Goal: Task Accomplishment & Management: Use online tool/utility

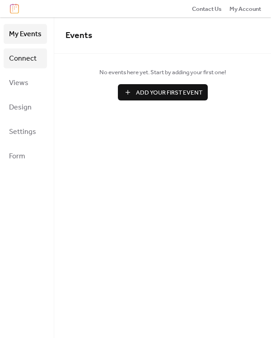
click at [28, 63] on span "Connect" at bounding box center [23, 59] width 28 height 14
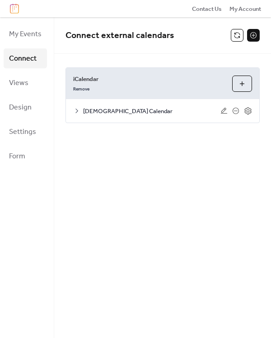
click at [247, 34] on button at bounding box center [253, 35] width 13 height 13
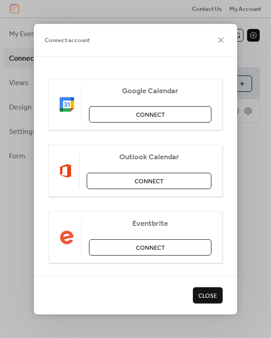
click at [131, 7] on div "Connect account Google Calendar Connect Outlook Calendar Connect Eventbrite Con…" at bounding box center [135, 169] width 271 height 338
click at [222, 38] on icon at bounding box center [220, 39] width 5 height 5
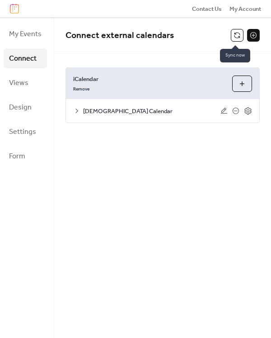
click at [238, 33] on button at bounding box center [237, 35] width 13 height 13
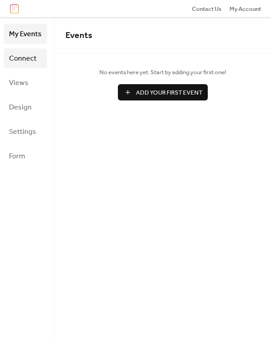
click at [41, 64] on link "Connect" at bounding box center [25, 58] width 43 height 20
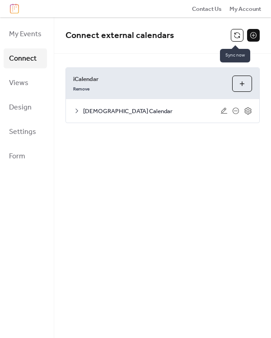
click at [236, 39] on button at bounding box center [237, 35] width 13 height 13
